Goal: Task Accomplishment & Management: Use online tool/utility

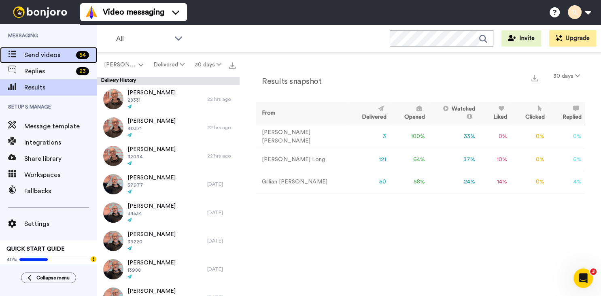
click at [31, 54] on span "Send videos" at bounding box center [48, 55] width 49 height 10
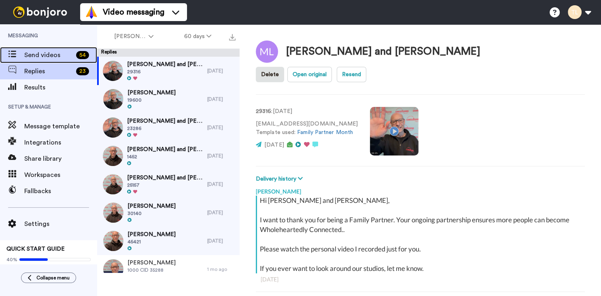
click at [34, 52] on span "Send videos" at bounding box center [48, 55] width 49 height 10
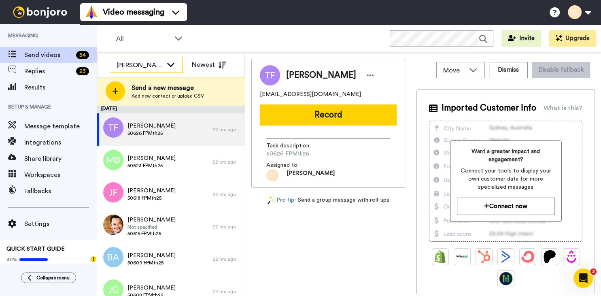
click at [168, 64] on icon at bounding box center [170, 65] width 7 height 4
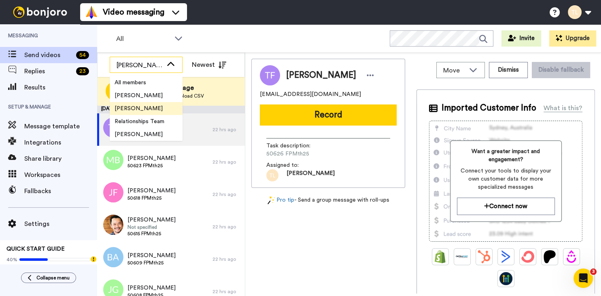
click at [168, 64] on icon at bounding box center [171, 64] width 10 height 8
